Goal: Information Seeking & Learning: Learn about a topic

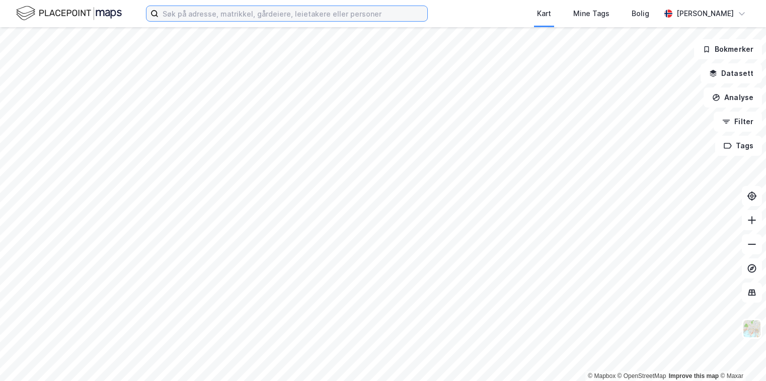
click at [224, 10] on input at bounding box center [292, 13] width 269 height 15
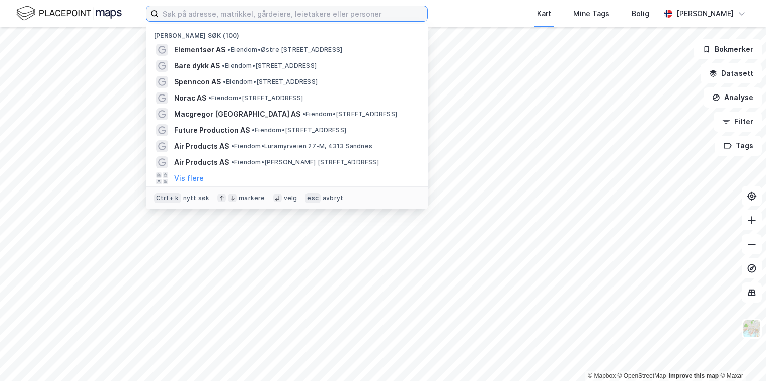
paste input "[STREET_ADDRESS]"
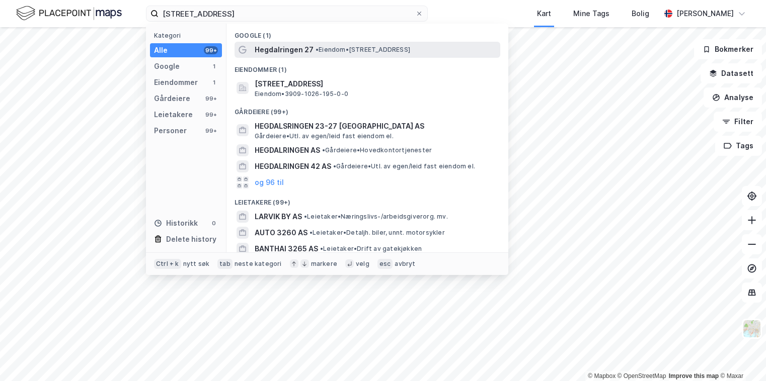
click at [333, 50] on span "• Eiendom • [STREET_ADDRESS]" at bounding box center [362, 50] width 95 height 8
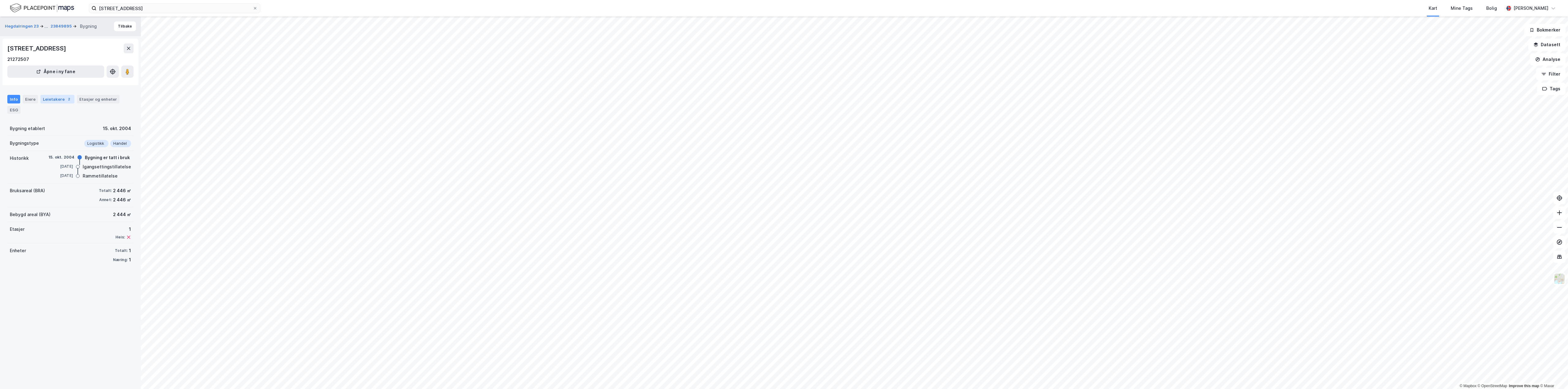
click at [52, 97] on div "Leietakere 2" at bounding box center [57, 99] width 34 height 9
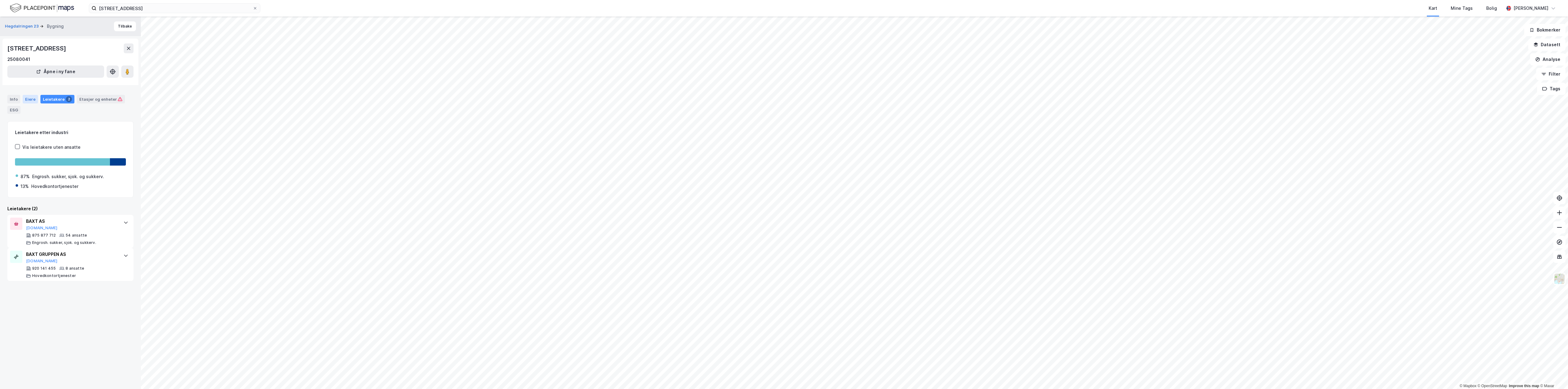
click at [31, 95] on div "Eiere" at bounding box center [30, 99] width 15 height 9
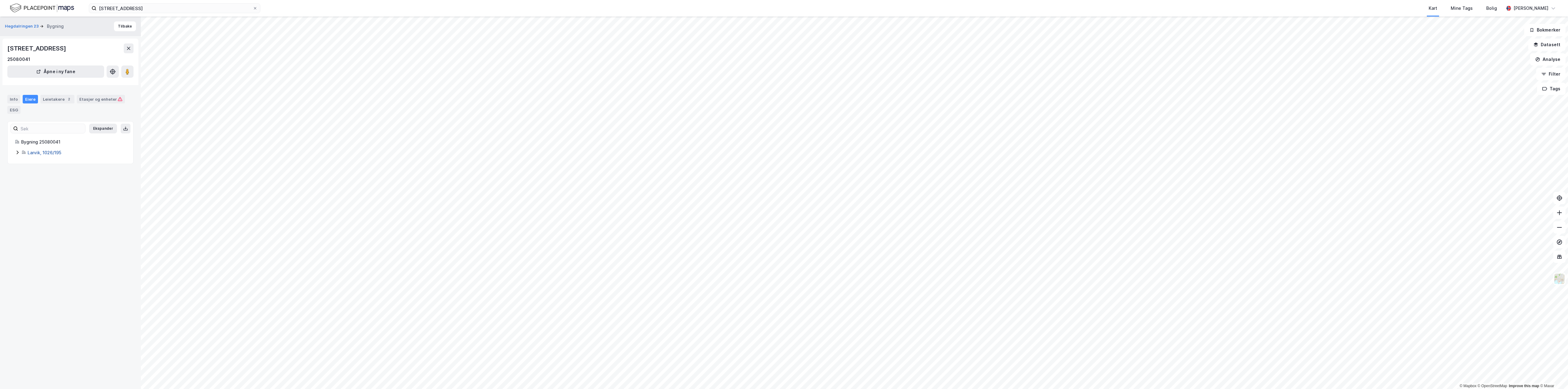
click at [35, 153] on link "Larvik, 1026/195" at bounding box center [44, 153] width 33 height 5
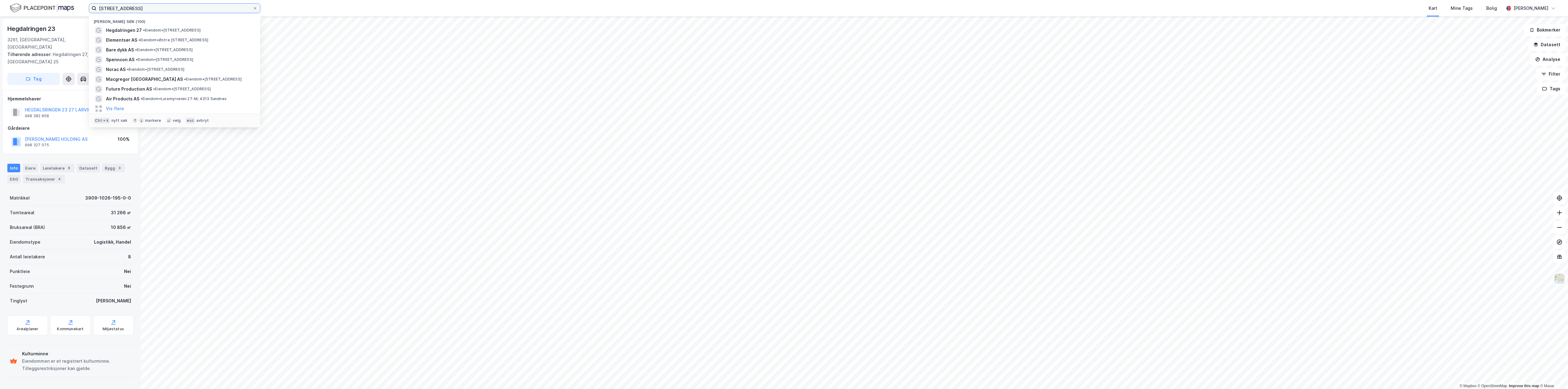
click at [181, 7] on input "[STREET_ADDRESS]" at bounding box center [174, 8] width 156 height 9
drag, startPoint x: 141, startPoint y: 7, endPoint x: 57, endPoint y: 9, distance: 84.0
click at [57, 9] on div "[STREET_ADDRESS] Nylige søk (100) [GEOGRAPHIC_DATA] 27 • Eiendom • [STREET_ADDR…" at bounding box center [784, 8] width 1568 height 16
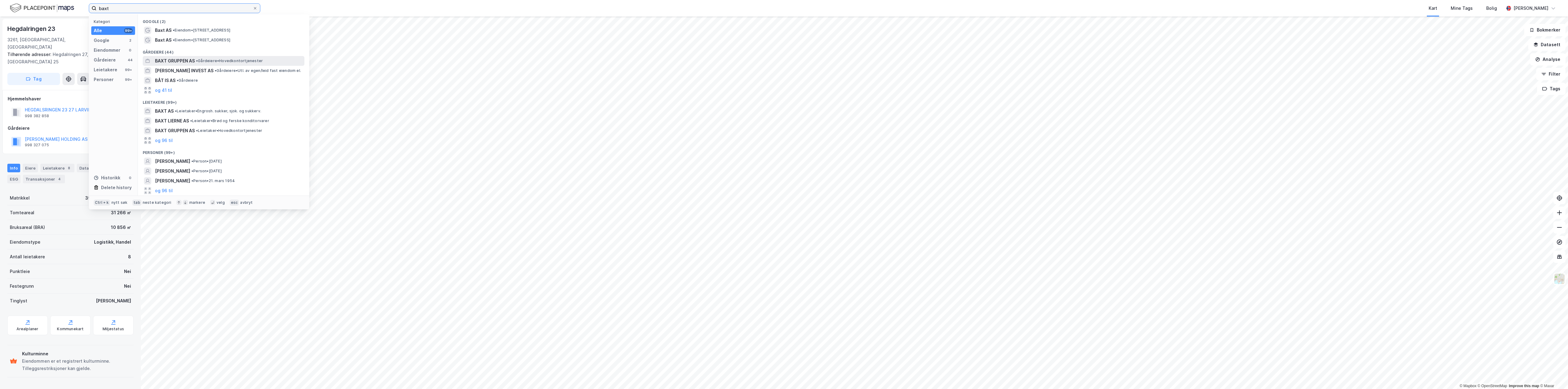
type input "baxt"
click at [175, 59] on span "BAXT GRUPPEN AS" at bounding box center [175, 61] width 40 height 7
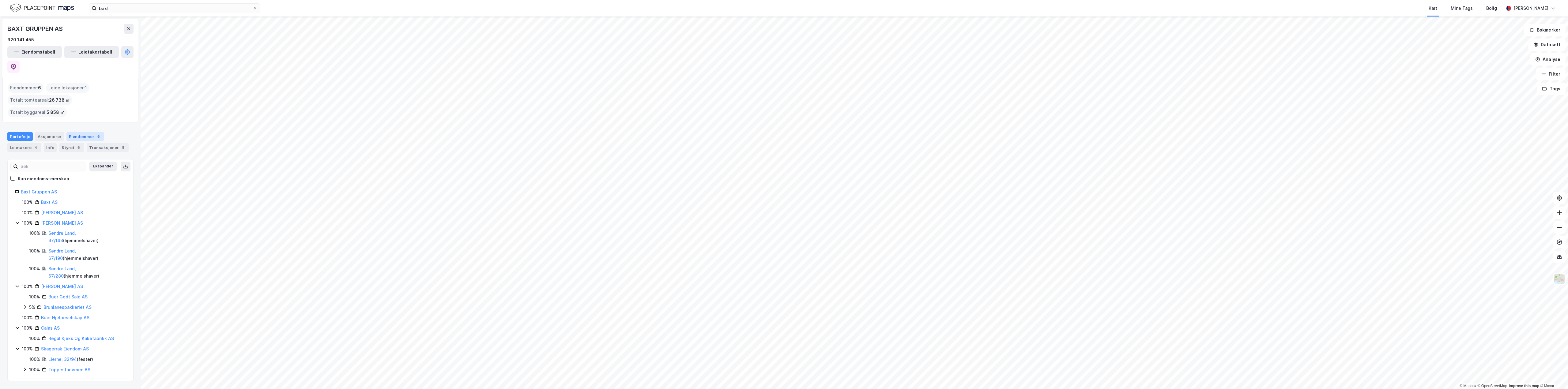
click at [86, 132] on div "Eiendommer 6" at bounding box center [85, 136] width 38 height 9
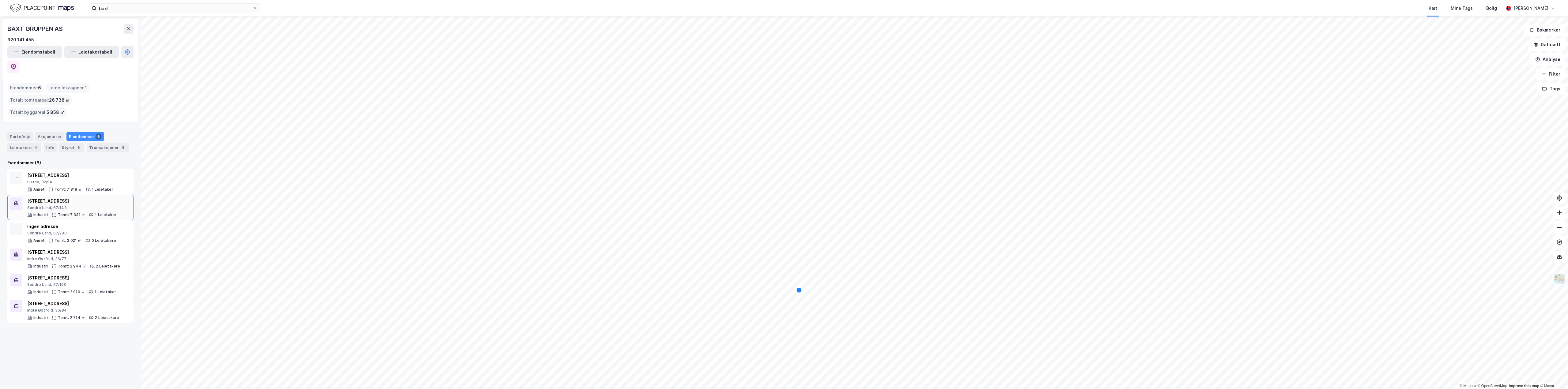
click at [102, 198] on div "[STREET_ADDRESS]" at bounding box center [72, 202] width 89 height 7
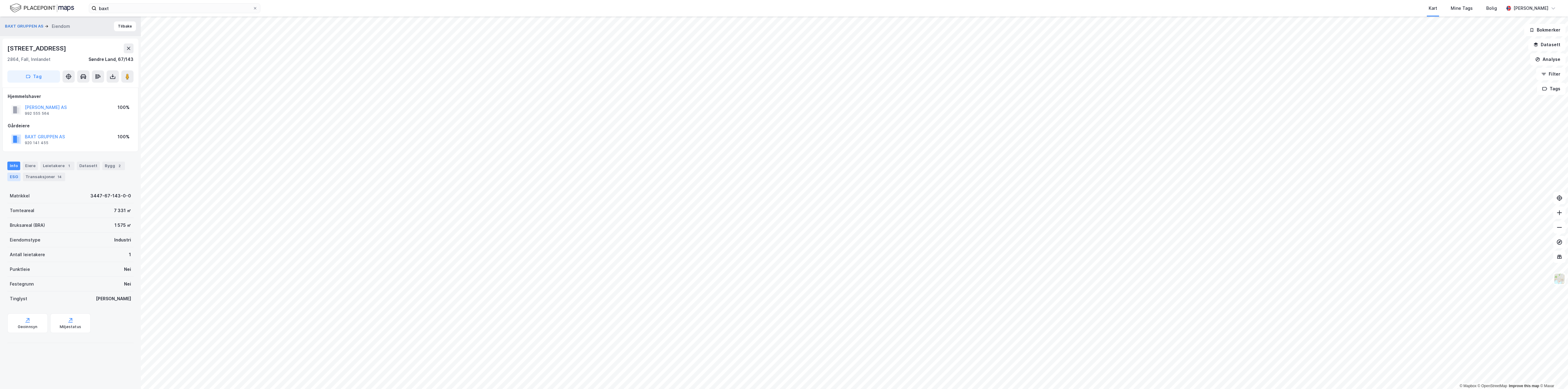
click at [10, 178] on div "ESG" at bounding box center [14, 177] width 13 height 9
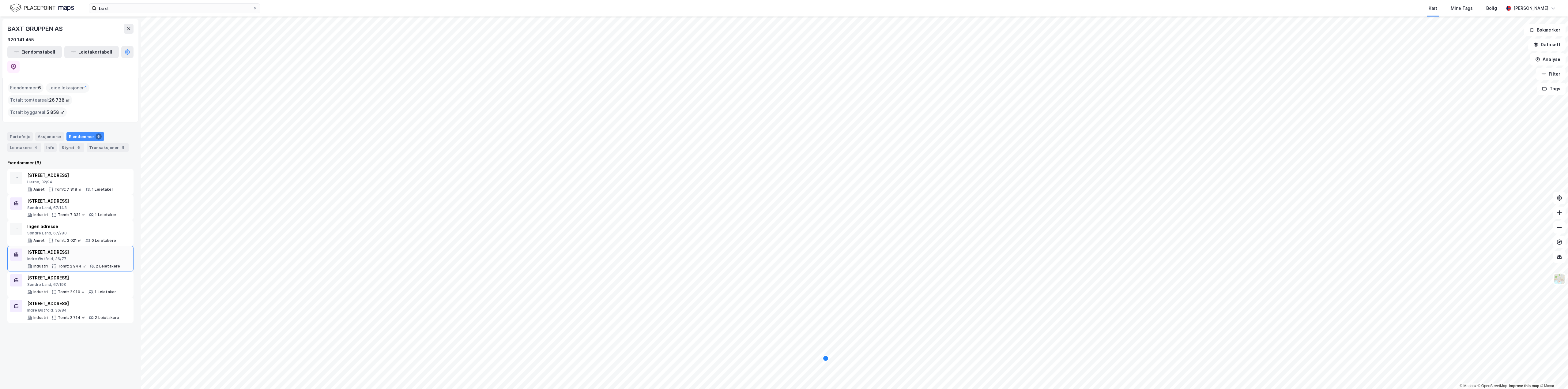
click at [73, 232] on div "[STREET_ADDRESS]" at bounding box center [74, 253] width 93 height 7
click at [81, 232] on div "[STREET_ADDRESS]" at bounding box center [73, 304] width 92 height 7
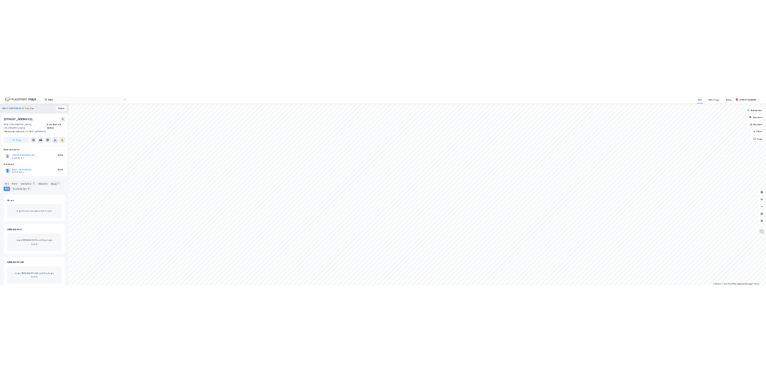
scroll to position [6, 0]
